Goal: Transaction & Acquisition: Purchase product/service

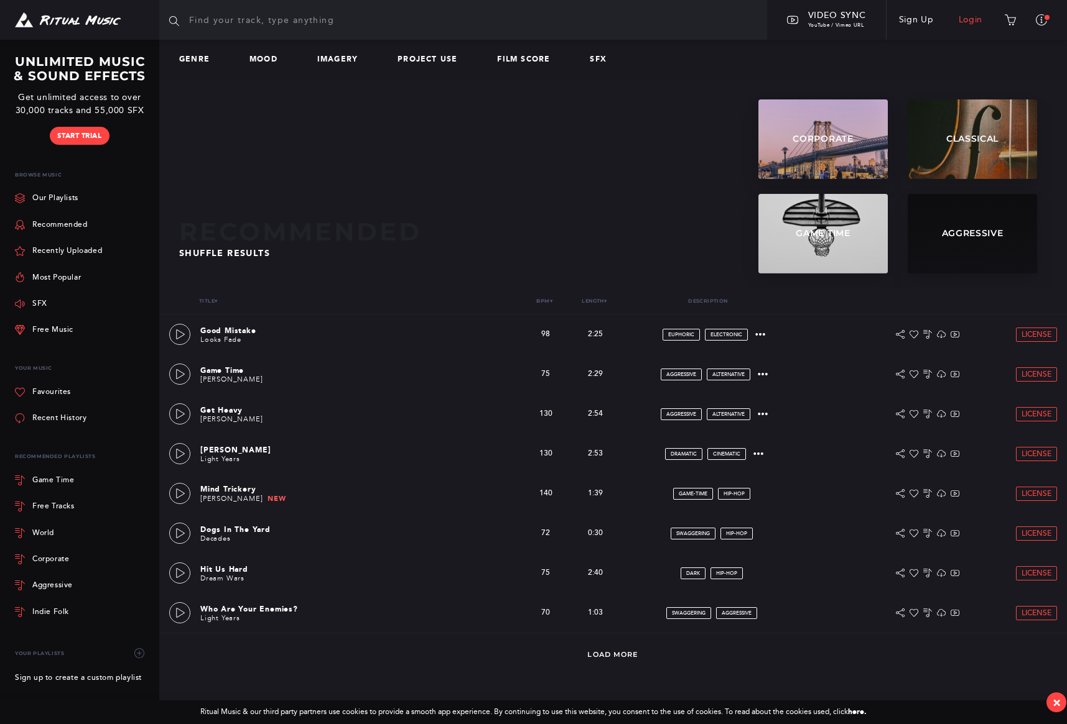
click at [973, 21] on link "Login" at bounding box center [970, 19] width 49 height 35
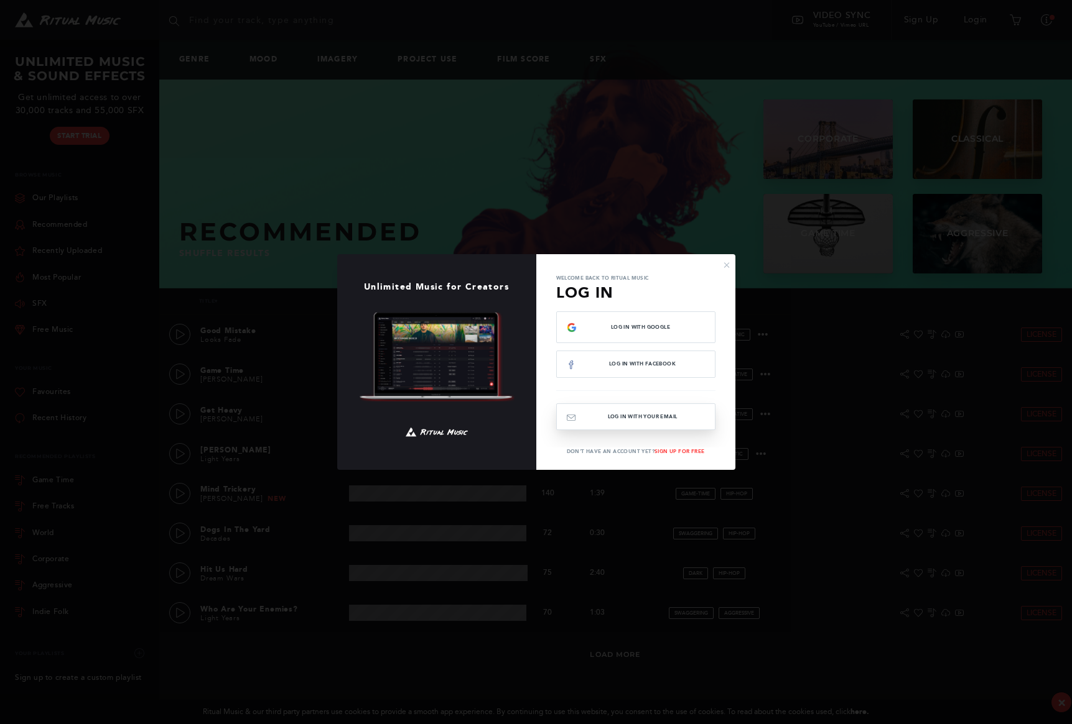
drag, startPoint x: 655, startPoint y: 419, endPoint x: 647, endPoint y: 418, distance: 8.2
click at [655, 419] on button "Log In with your email" at bounding box center [635, 417] width 159 height 27
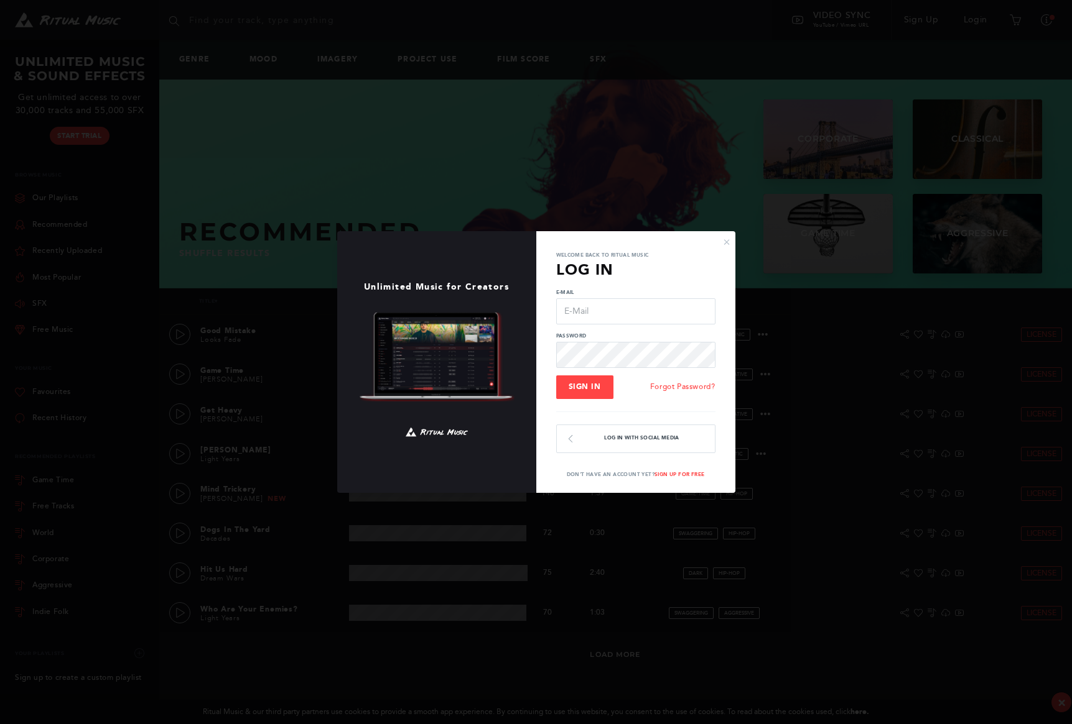
type input "[EMAIL_ADDRESS][DOMAIN_NAME]"
click at [609, 312] on input "[EMAIL_ADDRESS][DOMAIN_NAME]" at bounding box center [635, 312] width 159 height 26
click at [595, 384] on span "Sign In" at bounding box center [584, 386] width 32 height 9
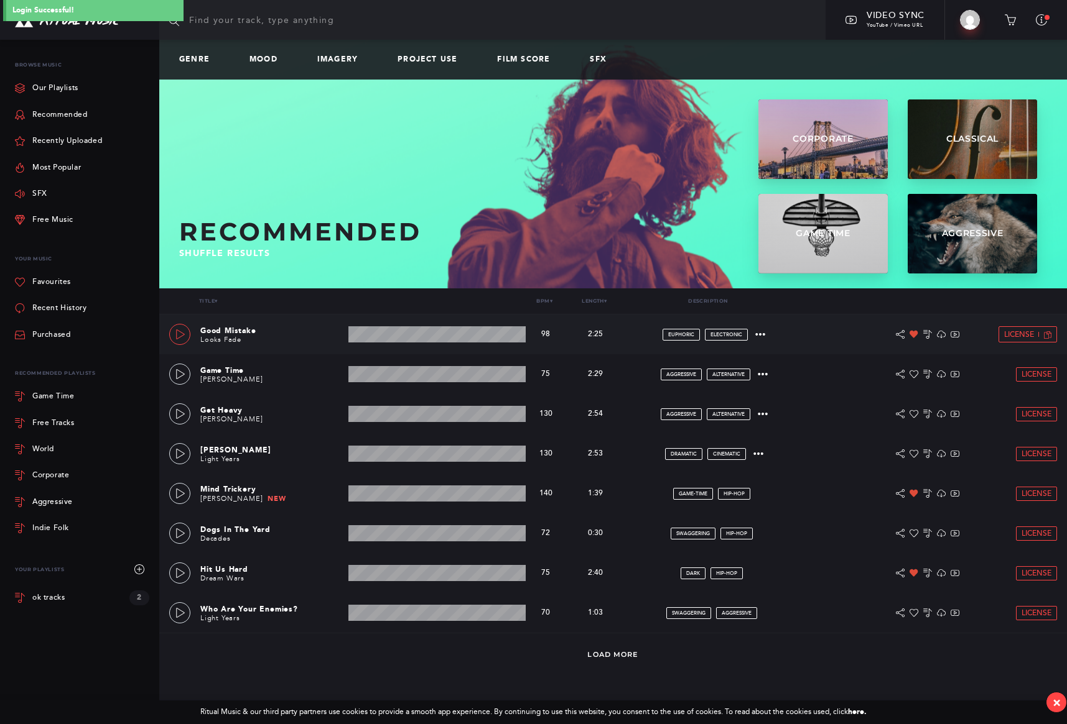
click at [182, 336] on icon at bounding box center [180, 335] width 9 height 10
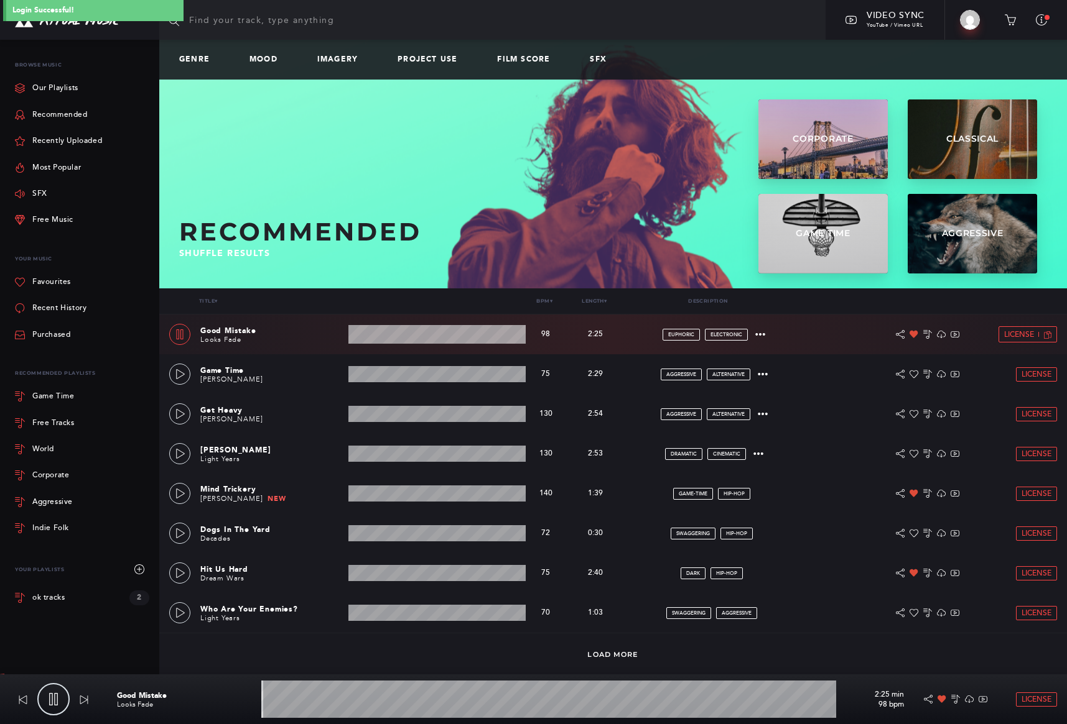
click at [180, 336] on icon at bounding box center [180, 335] width 7 height 10
click at [63, 303] on link "Recent History" at bounding box center [51, 308] width 72 height 26
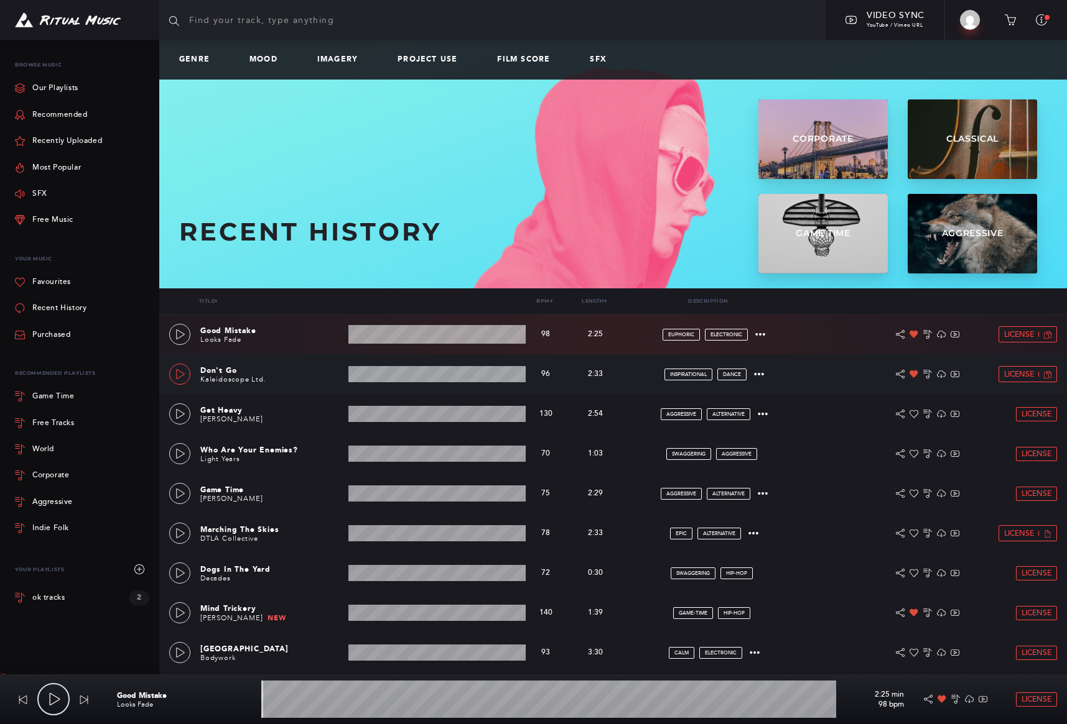
click at [177, 371] on icon at bounding box center [180, 374] width 10 height 10
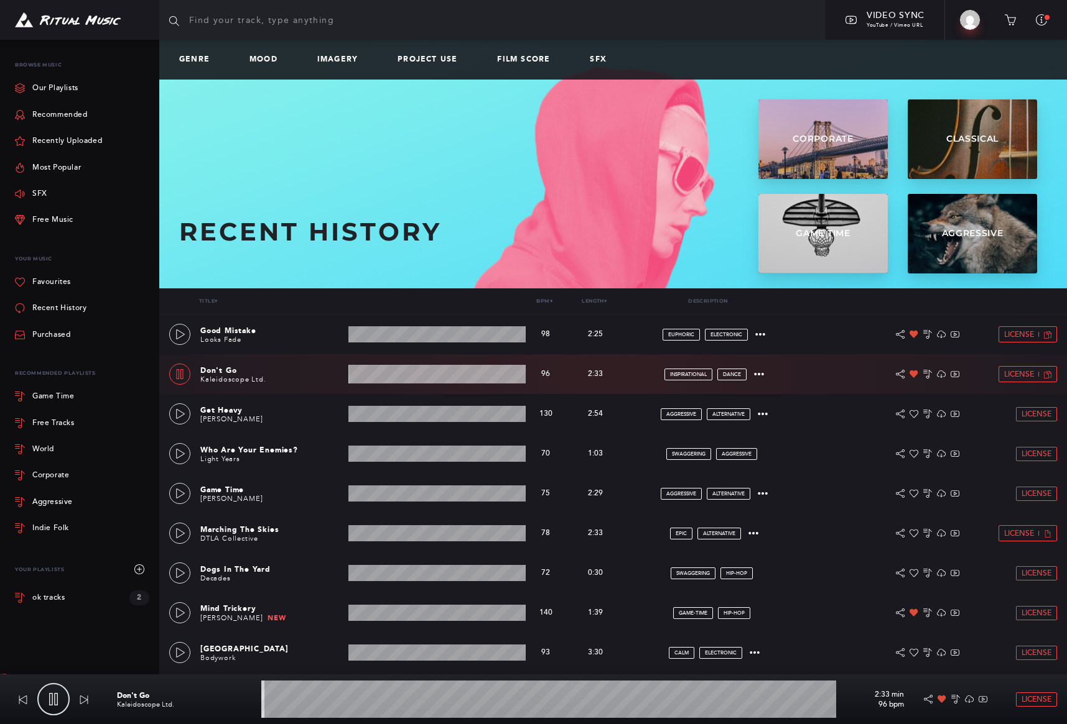
click at [180, 373] on icon at bounding box center [180, 374] width 7 height 10
type input "0.71"
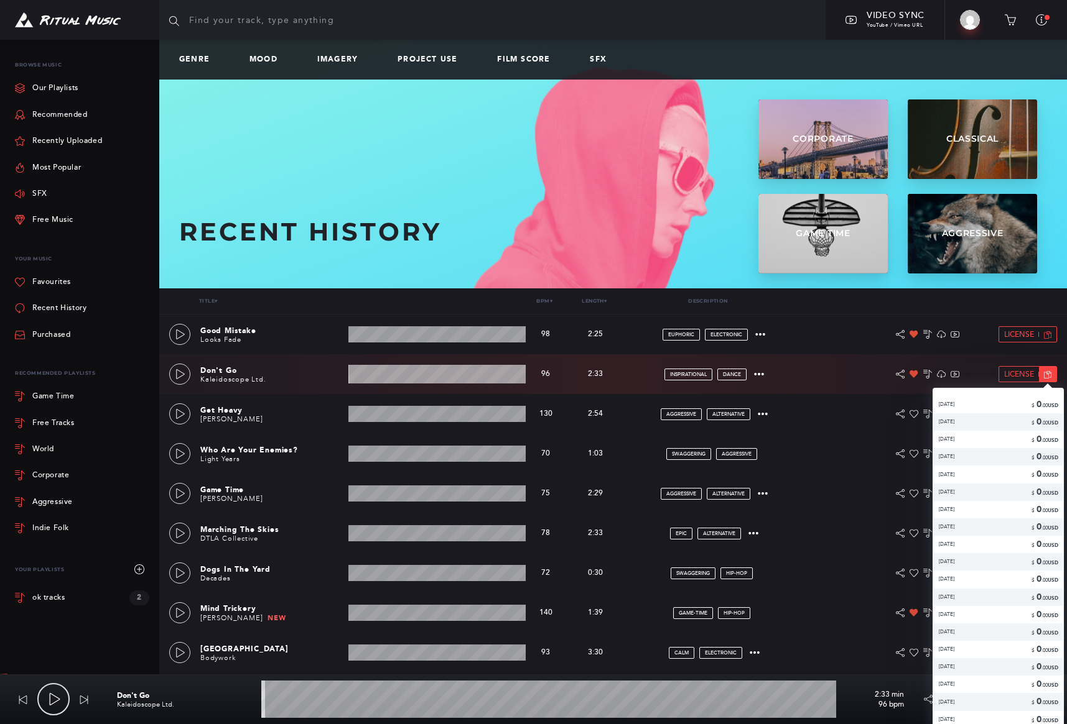
click at [1044, 375] on icon at bounding box center [1047, 374] width 7 height 7
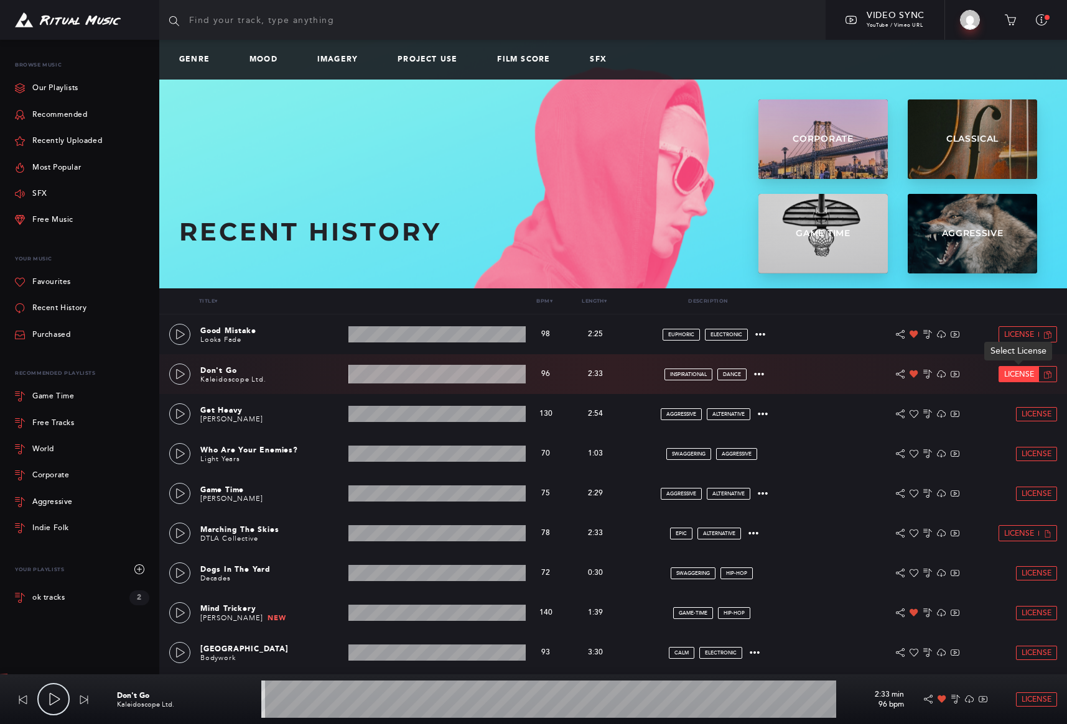
click at [1022, 374] on span "License" at bounding box center [1019, 375] width 30 height 8
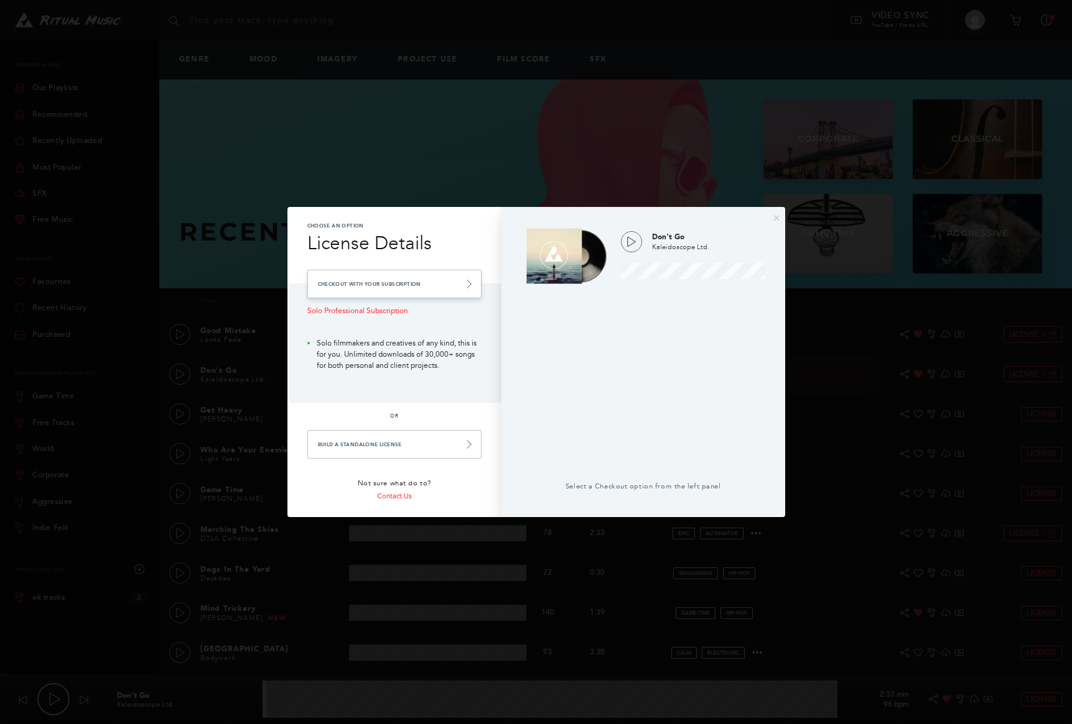
click at [374, 288] on link "Checkout with your Subscription" at bounding box center [394, 284] width 174 height 29
